Goal: Task Accomplishment & Management: Complete application form

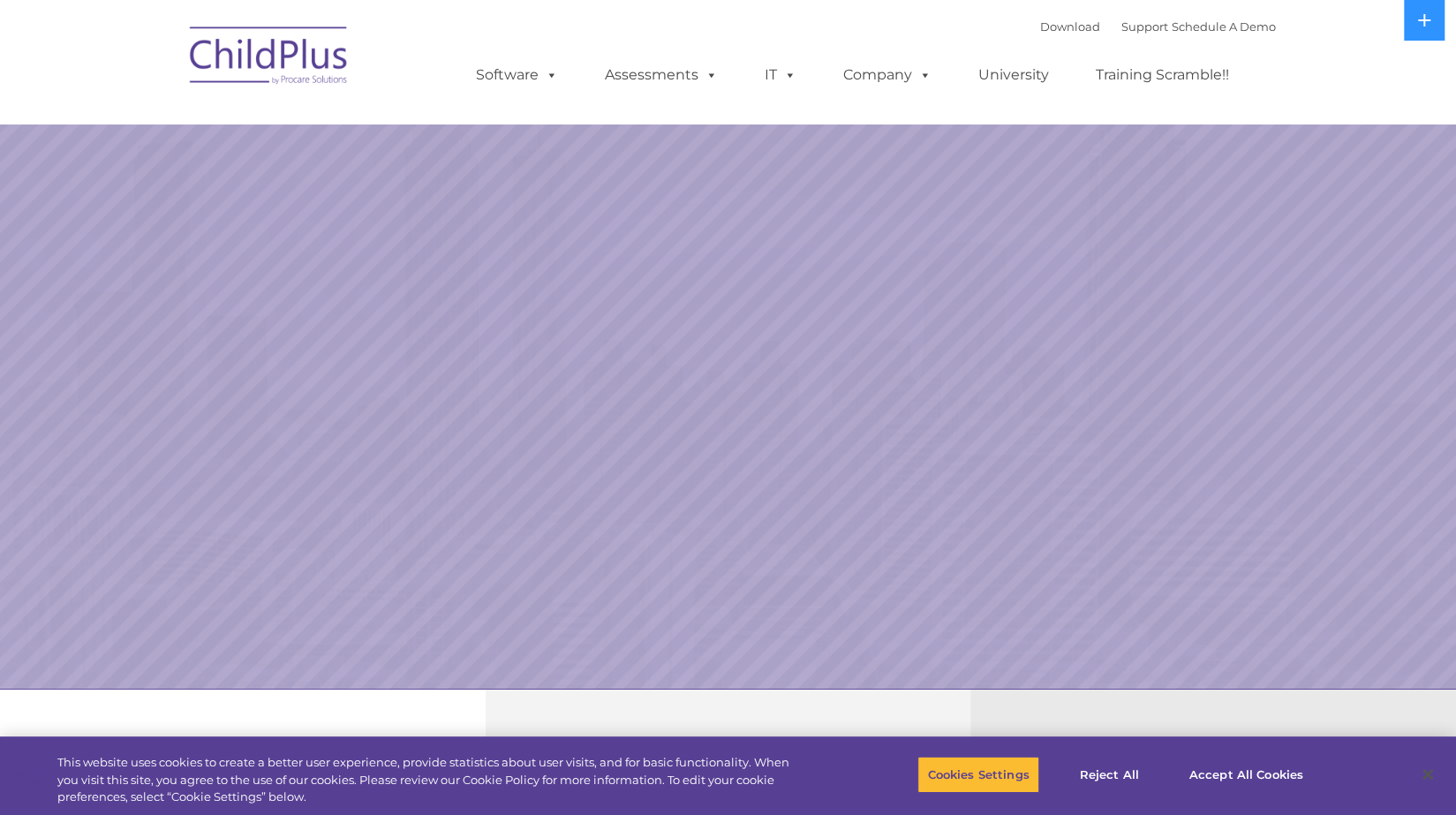
select select "MEDIUM"
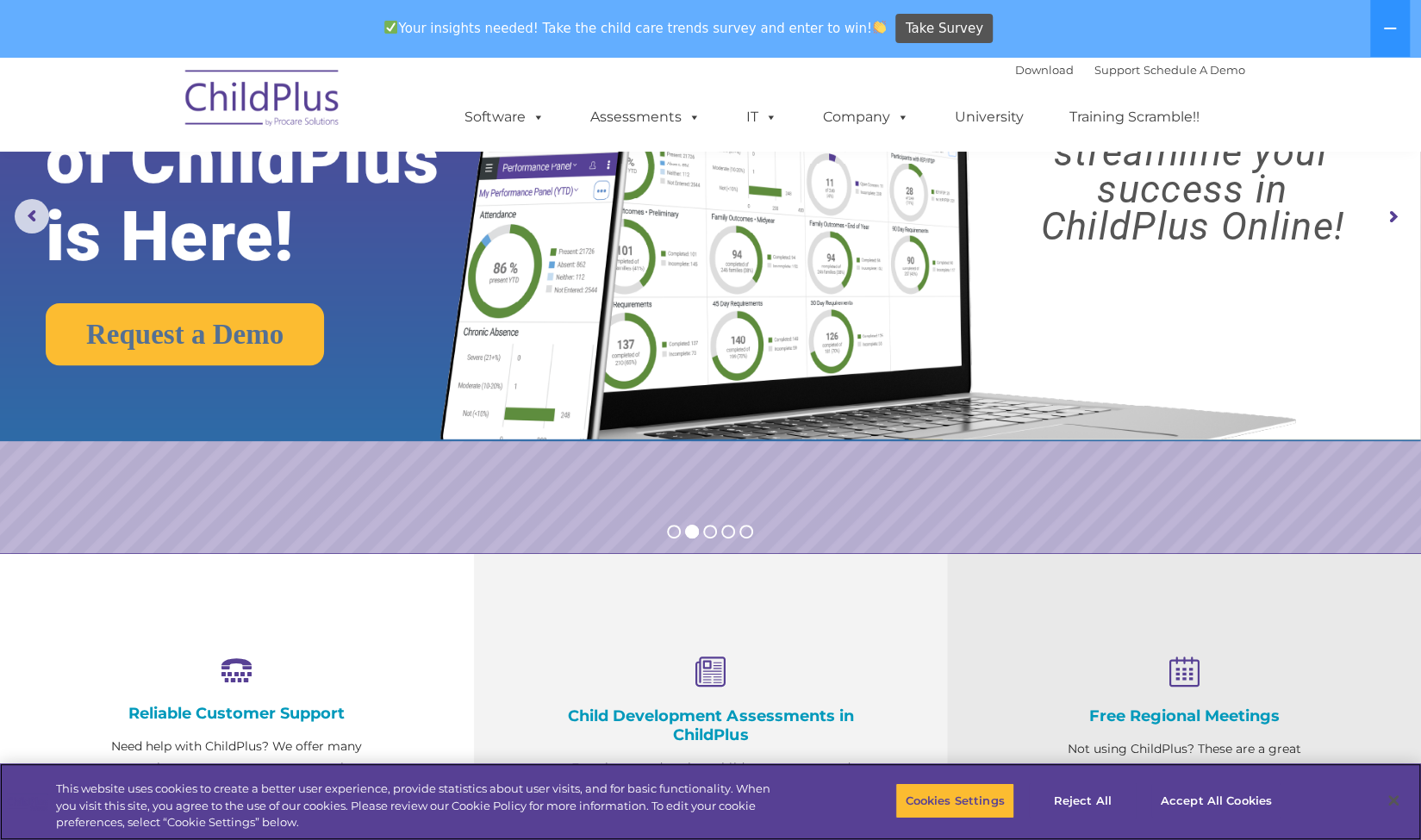
scroll to position [166, 0]
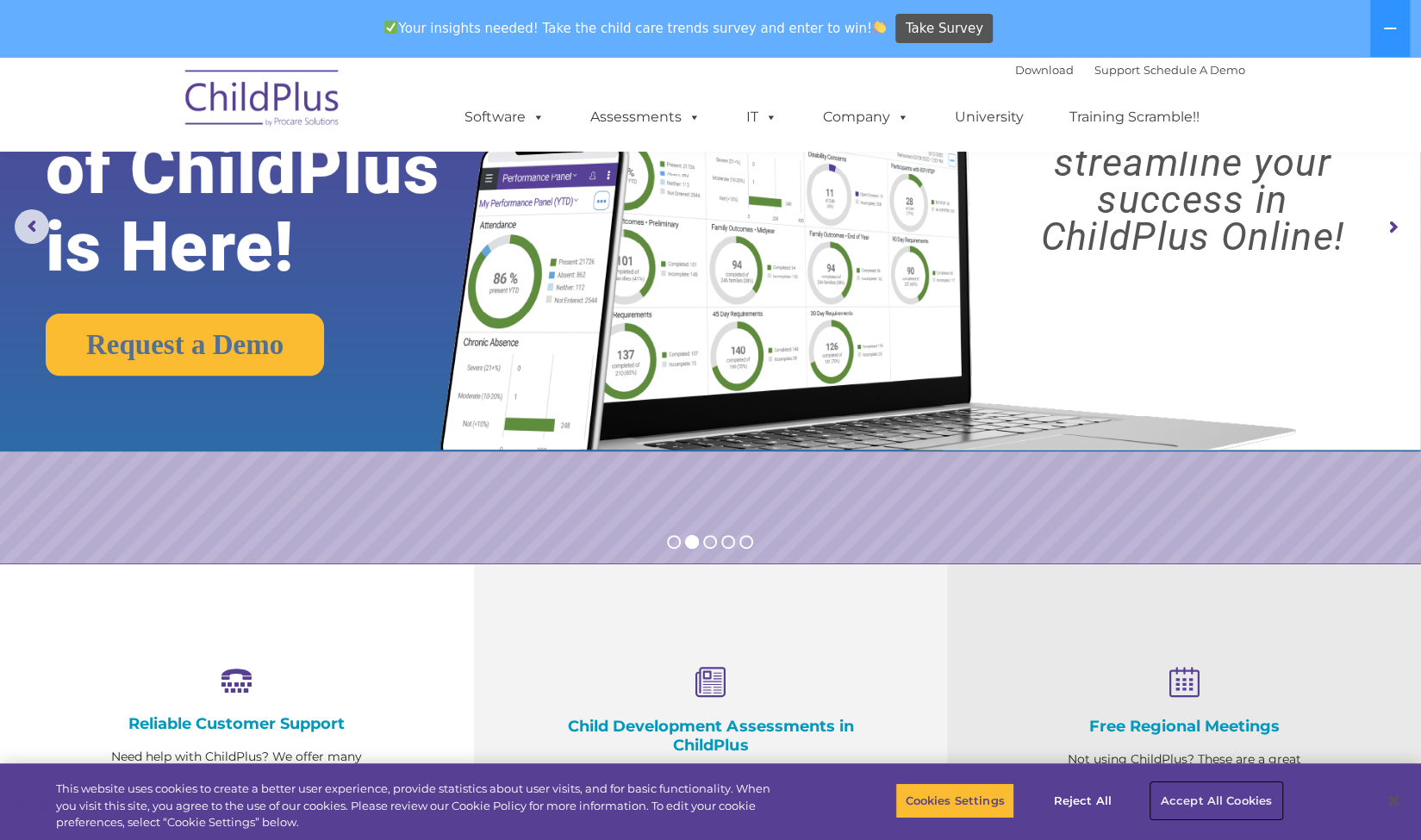
click at [1217, 795] on button "Accept All Cookies" at bounding box center [1217, 801] width 130 height 36
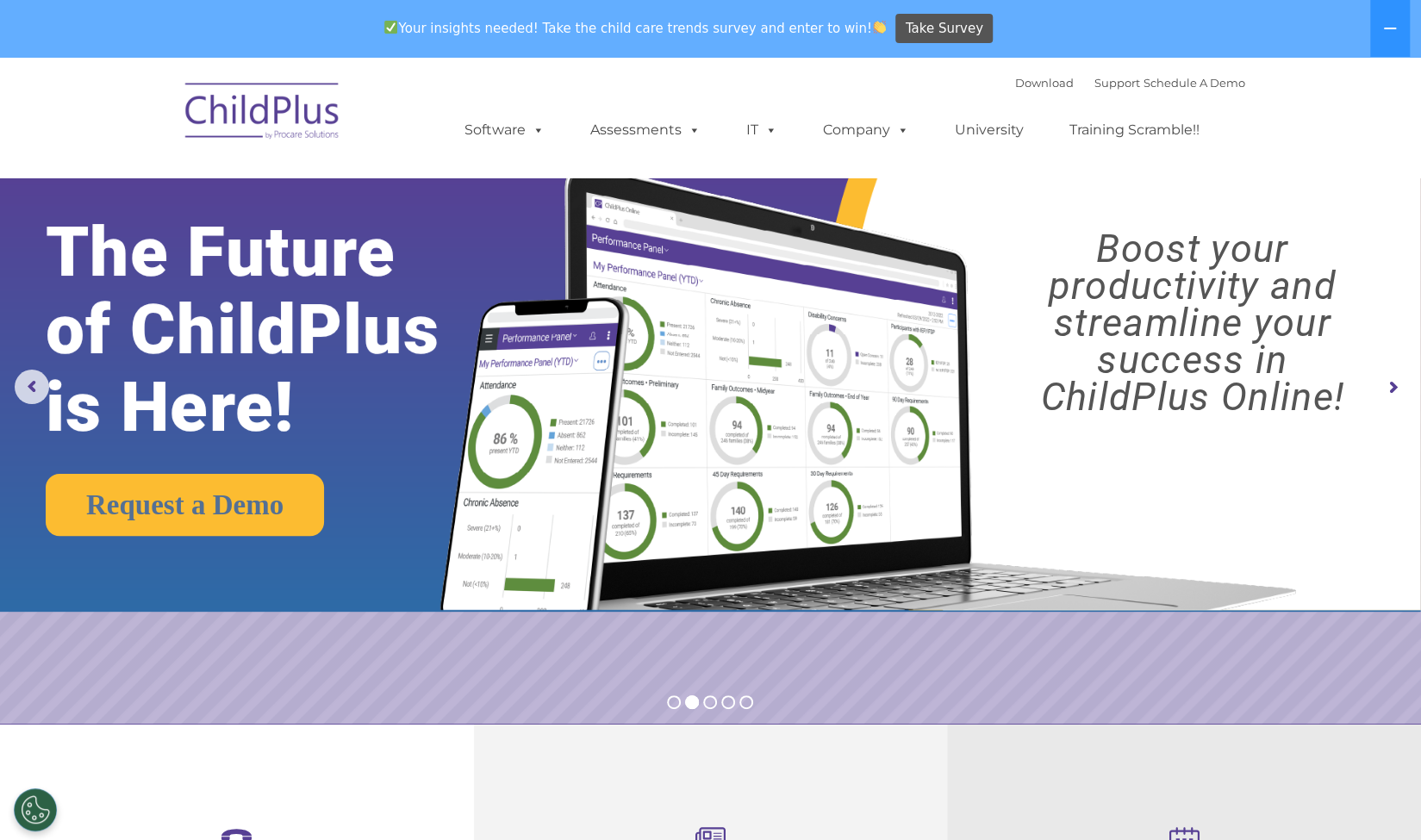
scroll to position [0, 0]
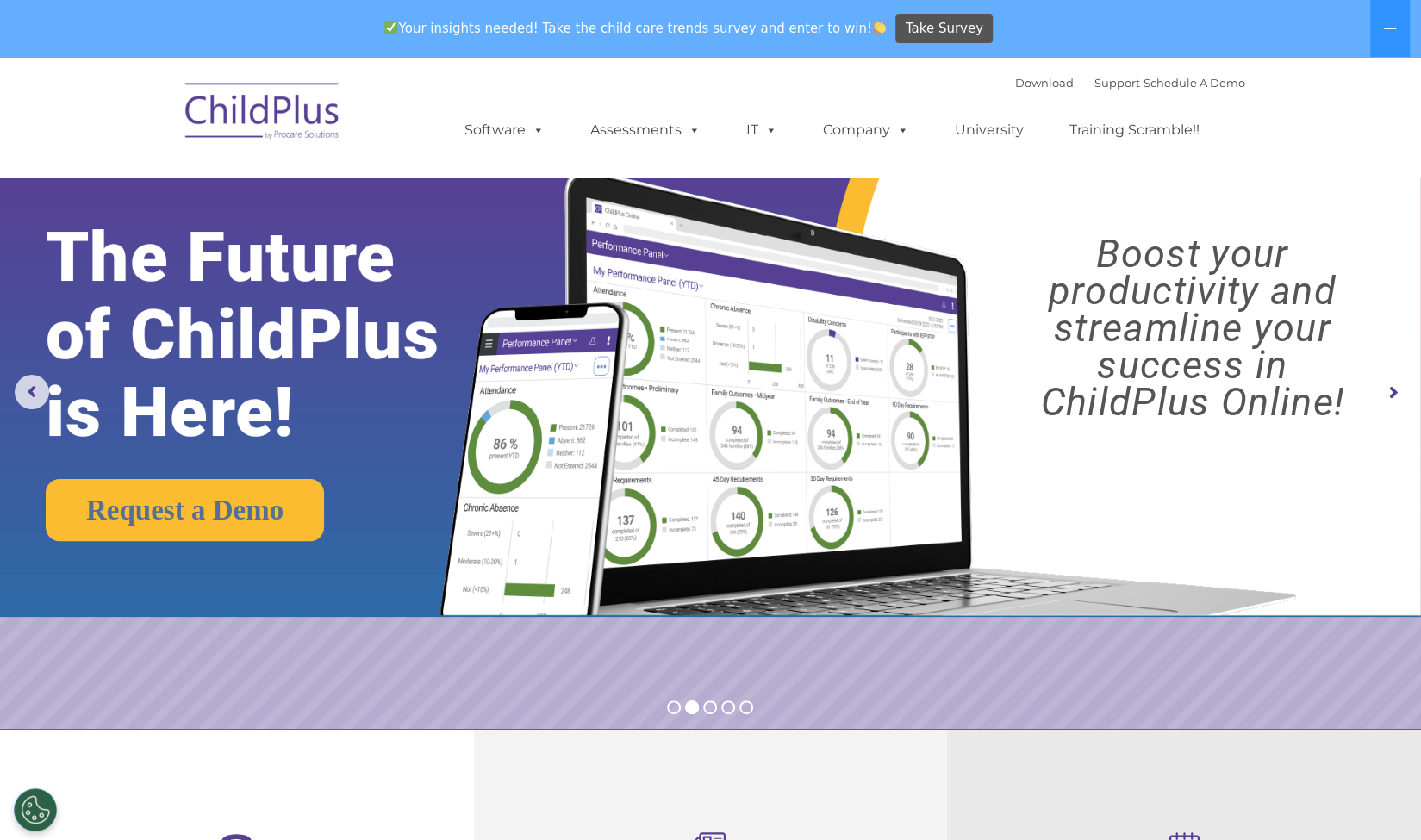
click at [286, 106] on img at bounding box center [263, 114] width 173 height 86
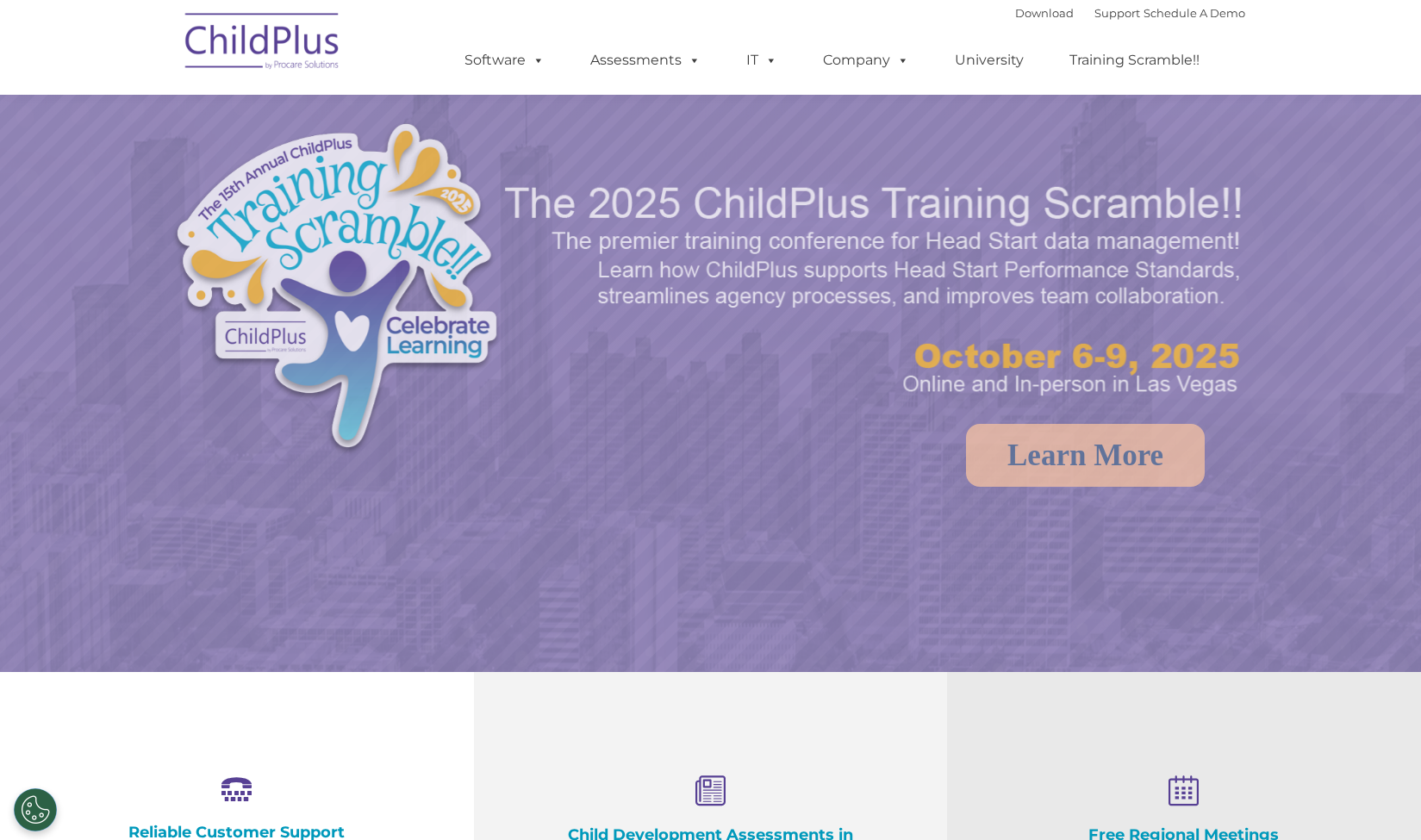
scroll to position [33, 0]
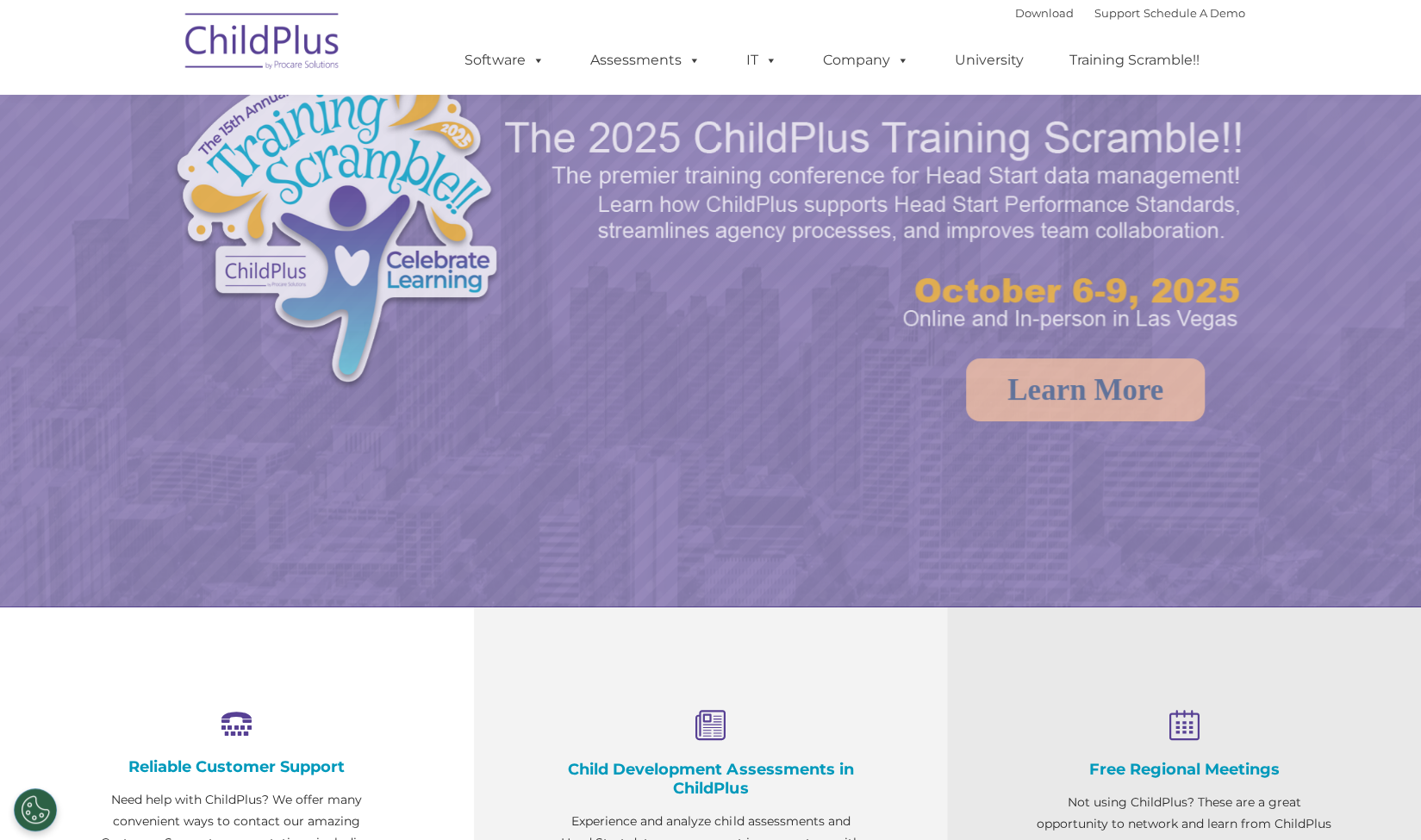
select select "MEDIUM"
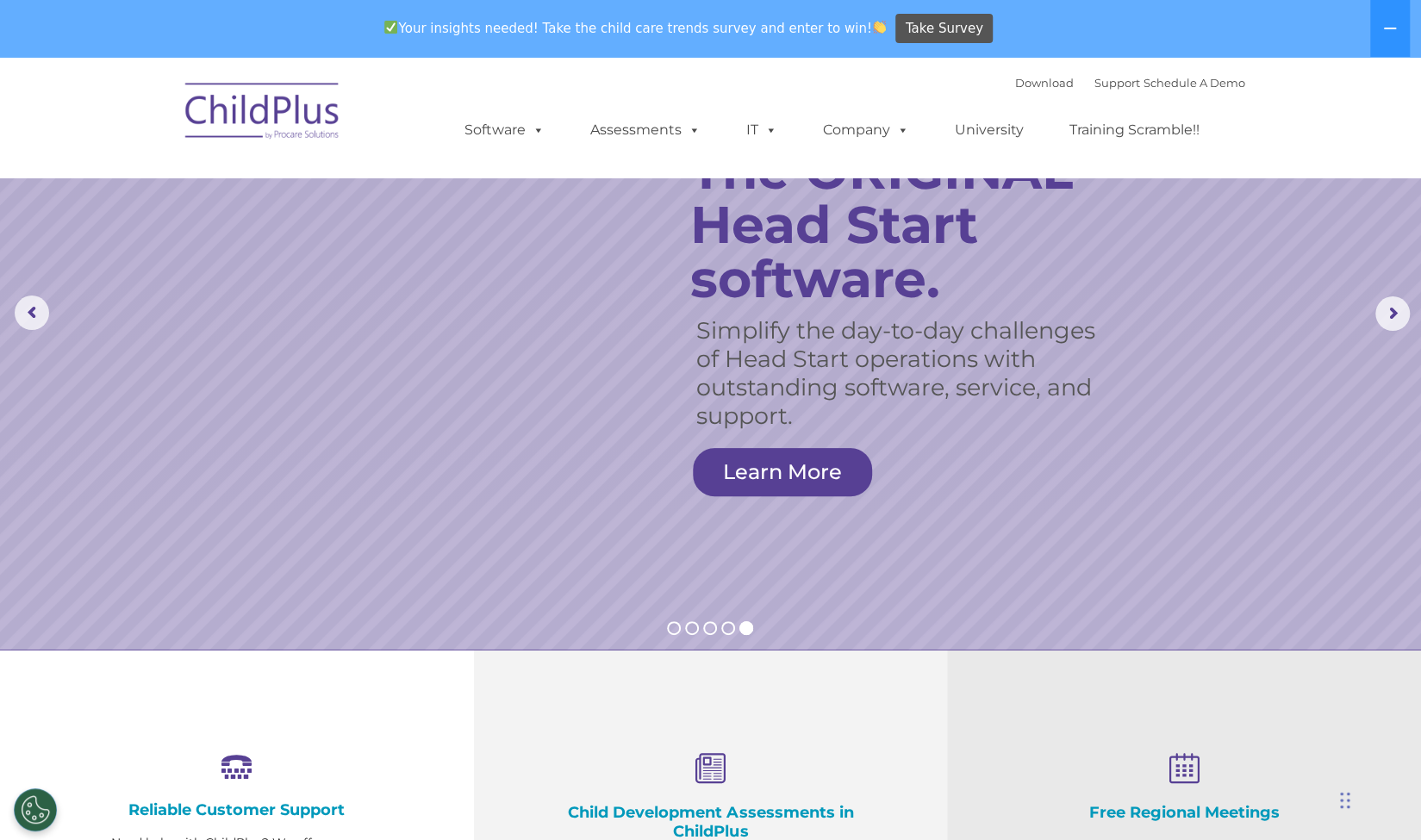
scroll to position [0, 0]
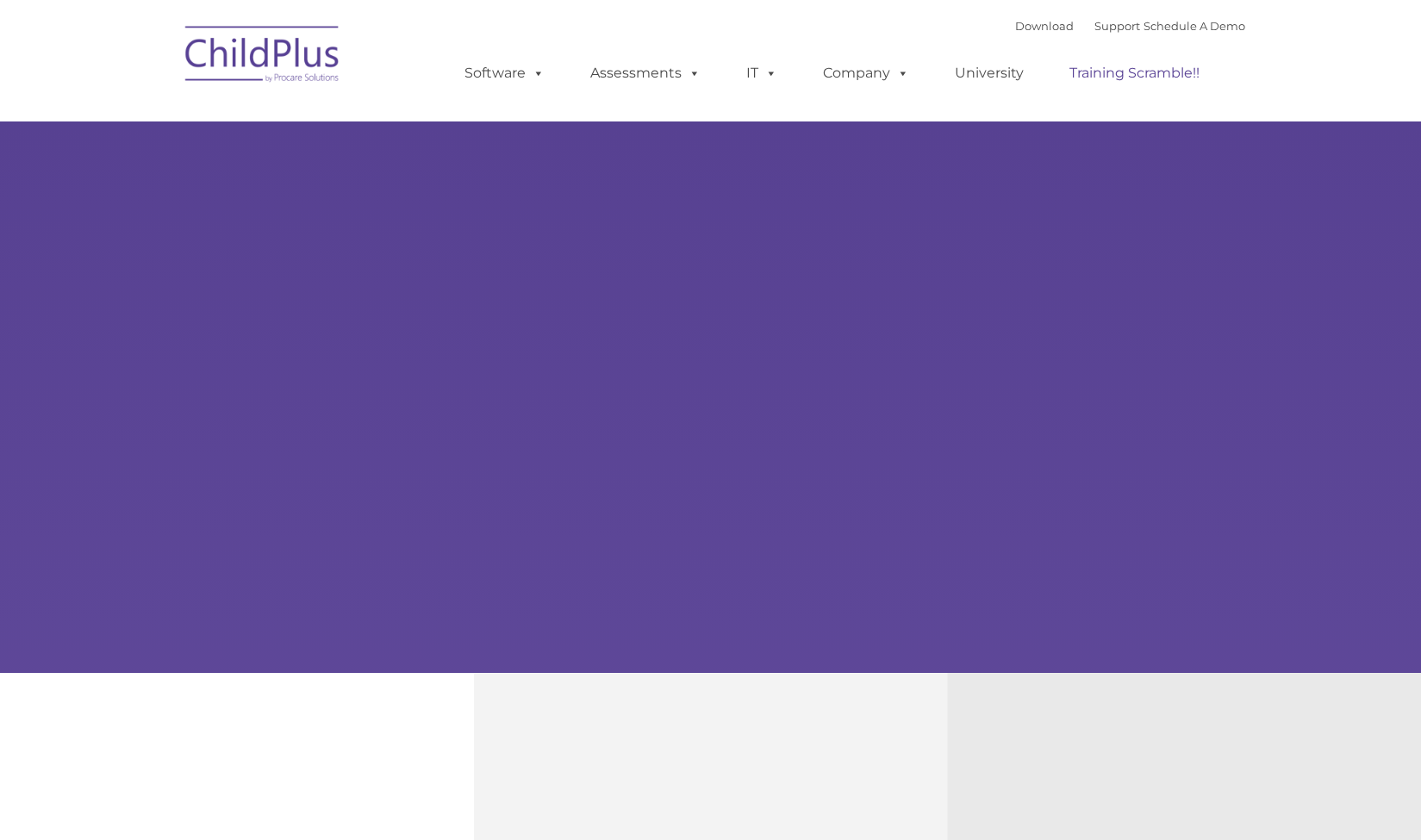
type input ""
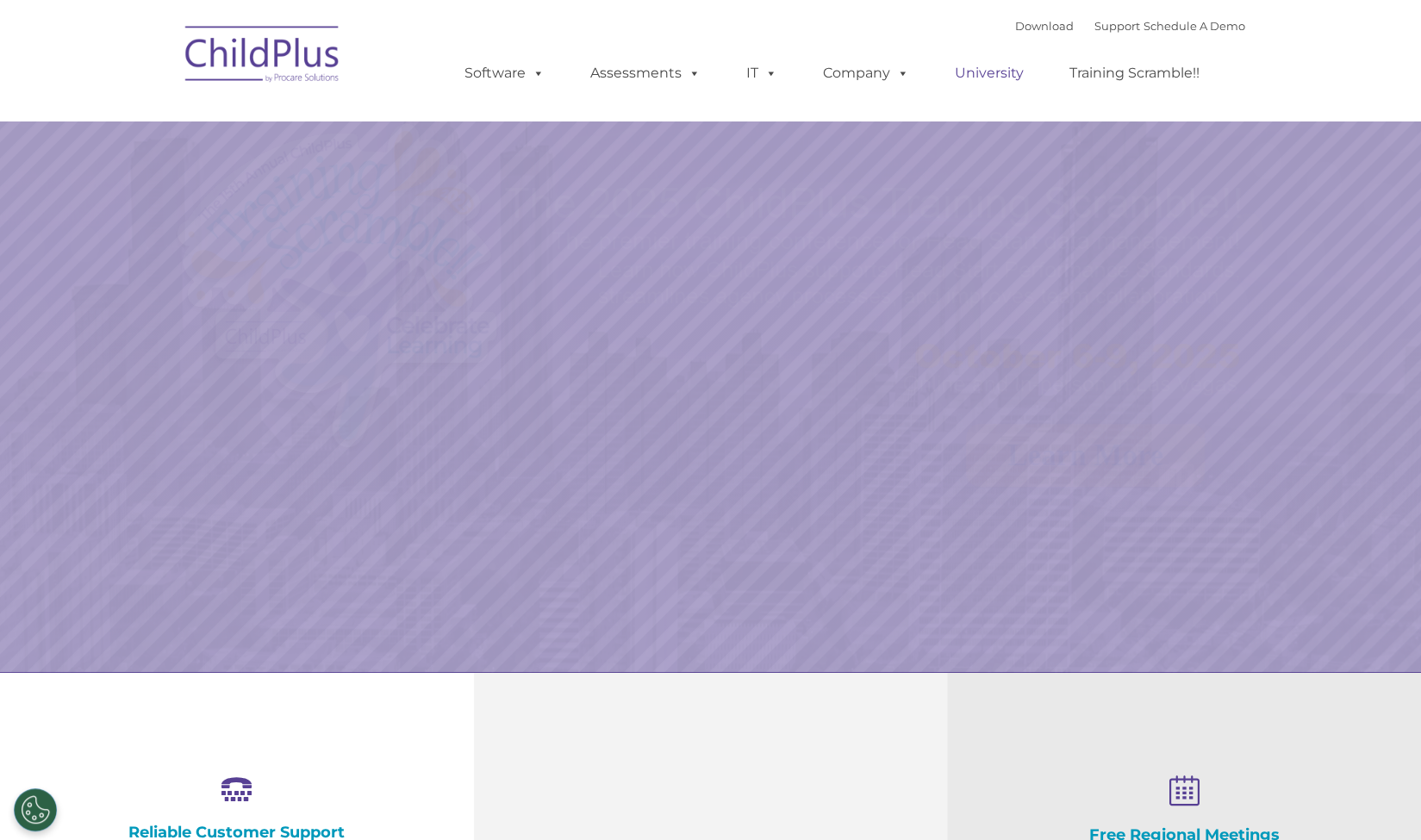
select select "MEDIUM"
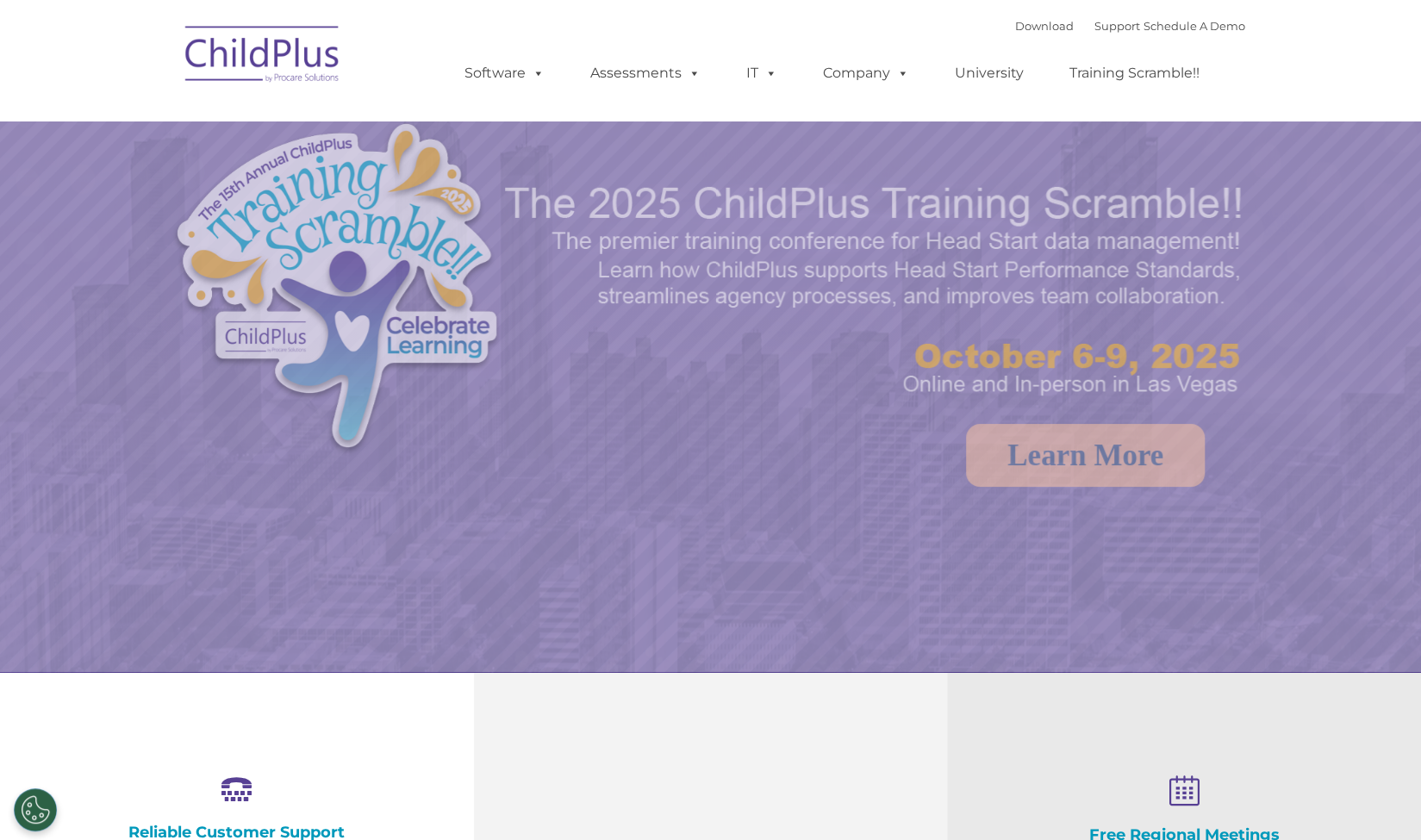
select select "MEDIUM"
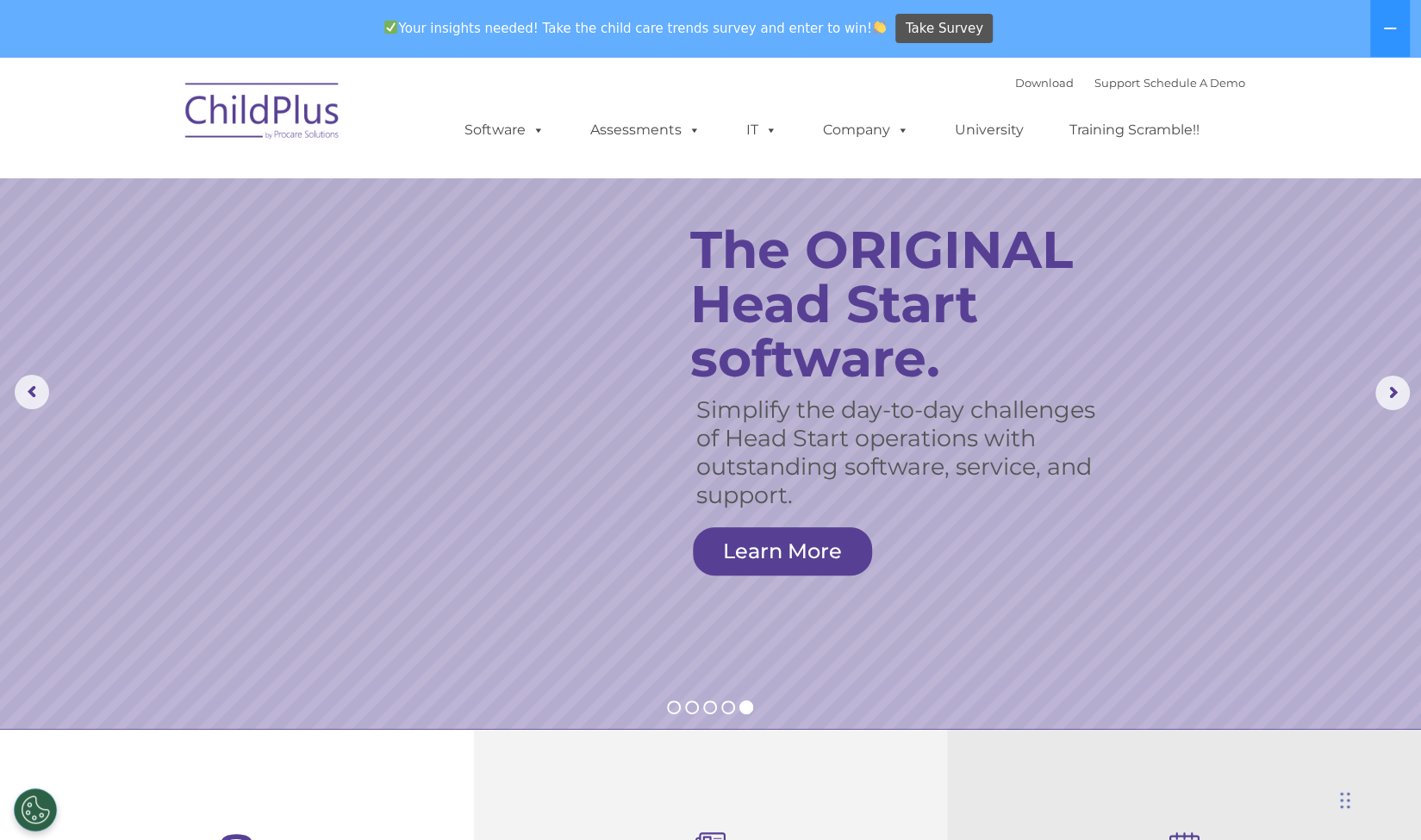
click at [1328, 127] on nav "Download Support | Schedule A Demo  MENU MENU Software ChildPlus: The original…" at bounding box center [710, 117] width 1421 height 121
